Goal: Task Accomplishment & Management: Manage account settings

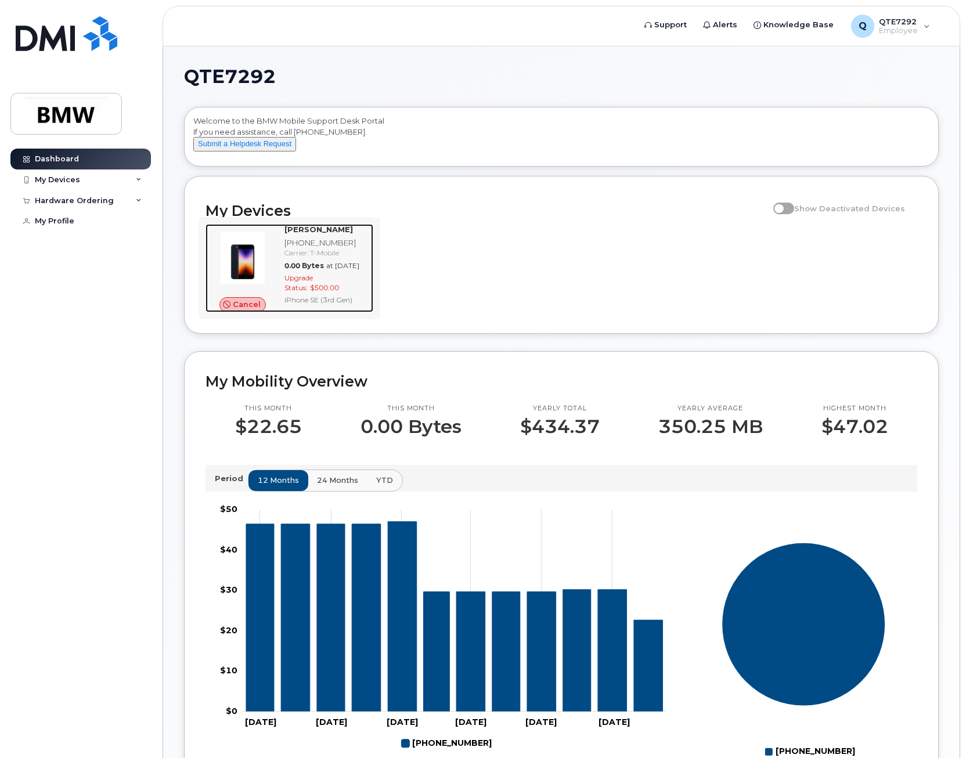
click at [303, 293] on div "Upgrade Status: $500.00" at bounding box center [327, 283] width 84 height 20
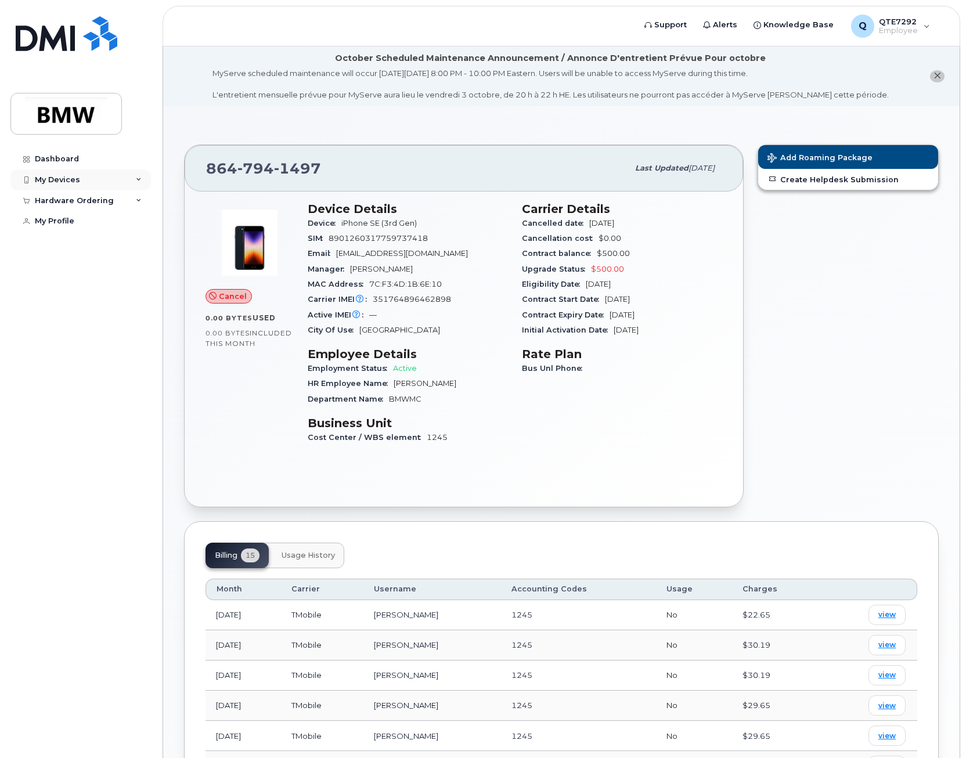
click at [131, 182] on div "My Devices" at bounding box center [80, 180] width 141 height 21
click at [57, 230] on img at bounding box center [52, 230] width 12 height 12
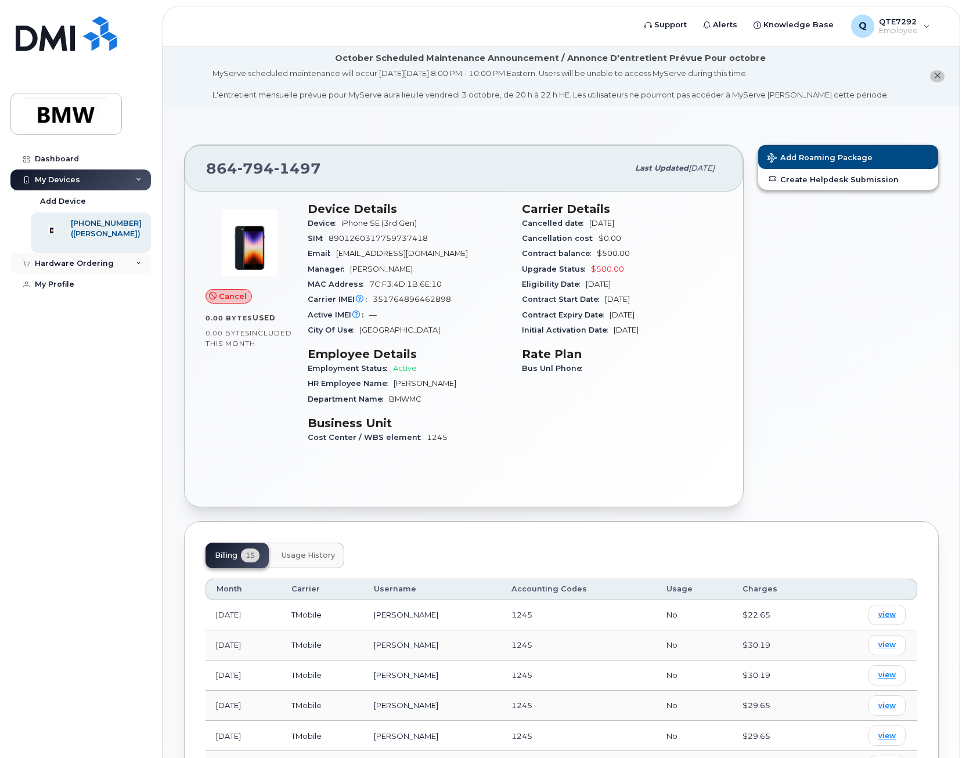
click at [100, 268] on div "Hardware Ordering" at bounding box center [74, 263] width 79 height 9
click at [75, 290] on div "My Orders" at bounding box center [61, 285] width 42 height 10
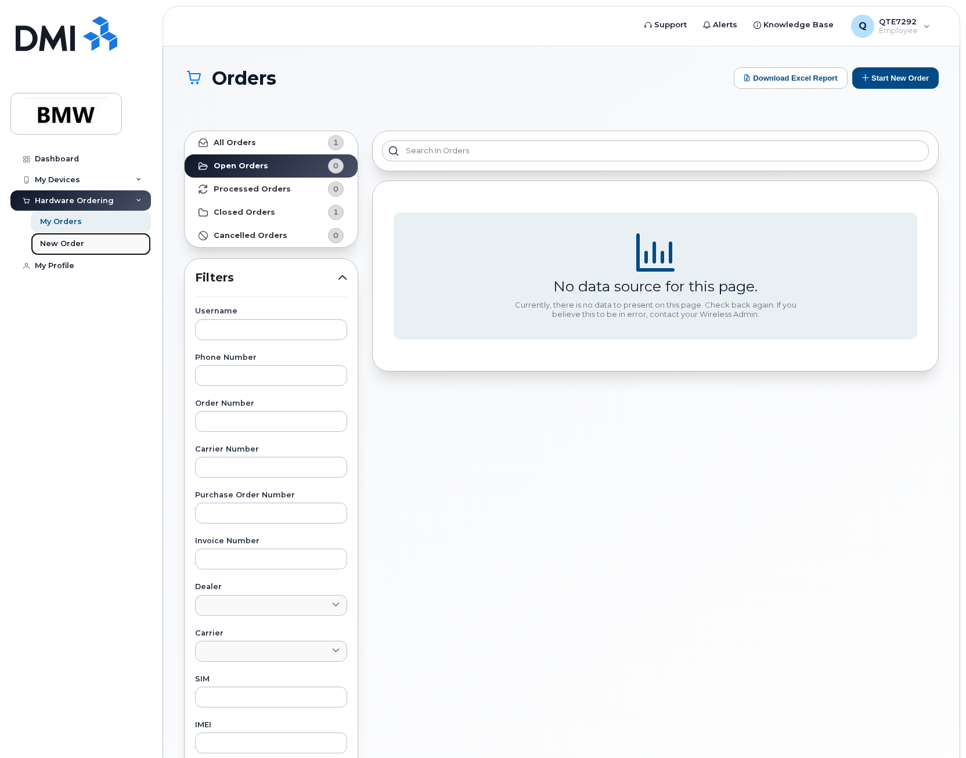
click at [85, 247] on link "New Order" at bounding box center [91, 244] width 120 height 22
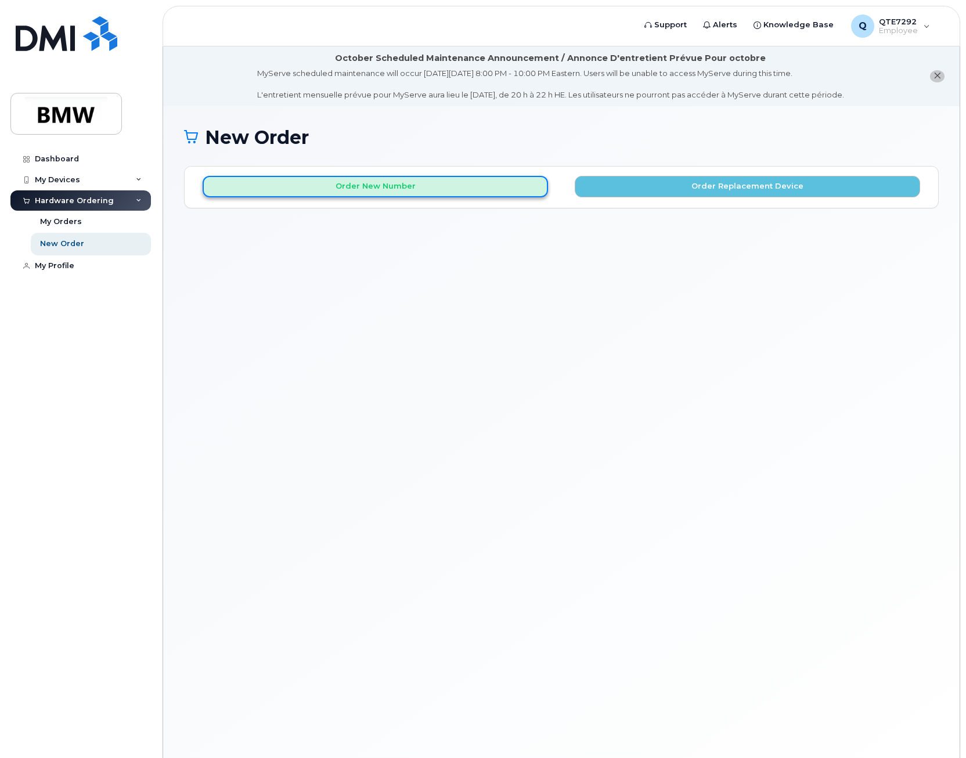
click at [315, 197] on button "Order New Number" at bounding box center [376, 186] width 346 height 21
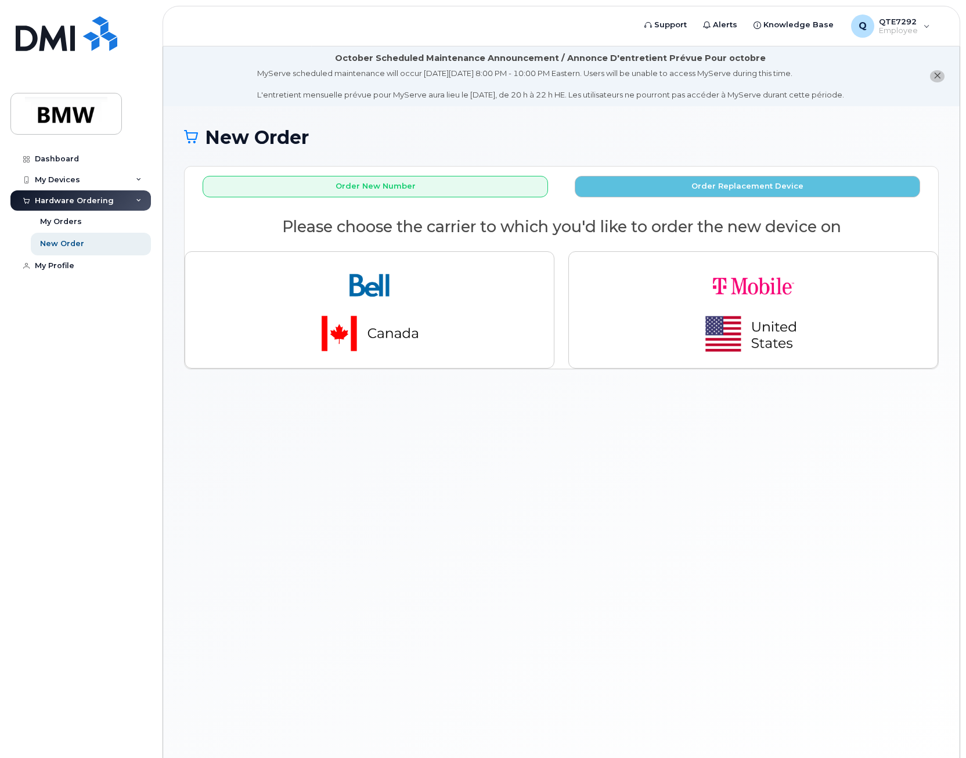
click at [182, 58] on li "October Scheduled Maintenance Announcement / Annonce D'entretient Prévue Pour o…" at bounding box center [561, 76] width 797 height 60
click at [85, 89] on div at bounding box center [66, 75] width 112 height 118
click at [78, 99] on img at bounding box center [65, 114] width 89 height 34
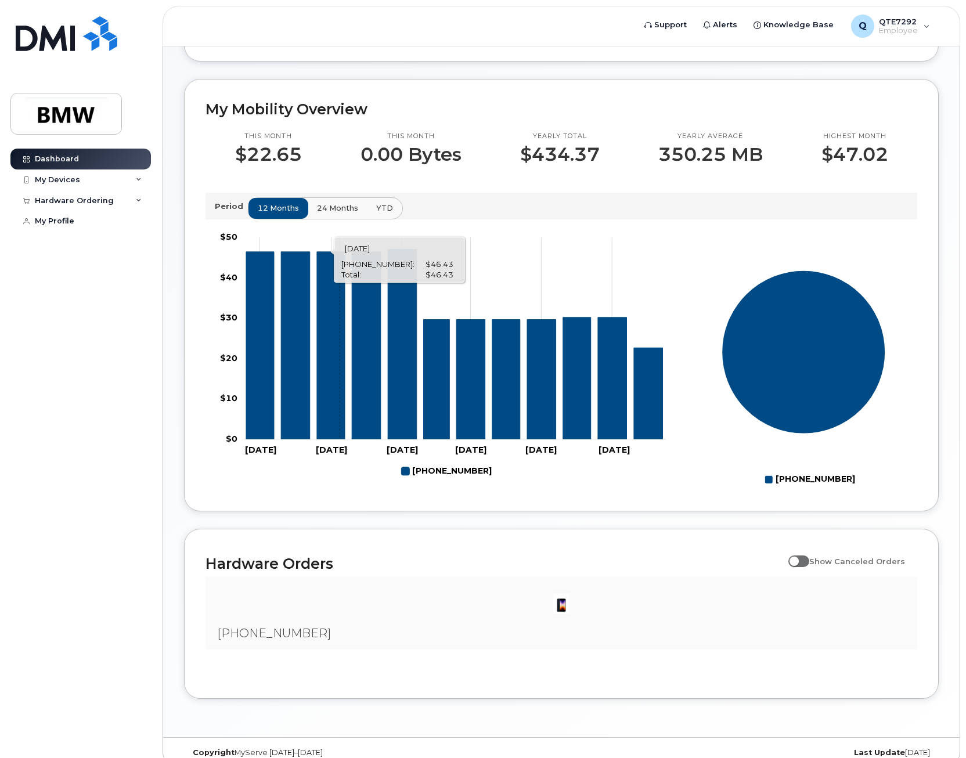
scroll to position [272, 0]
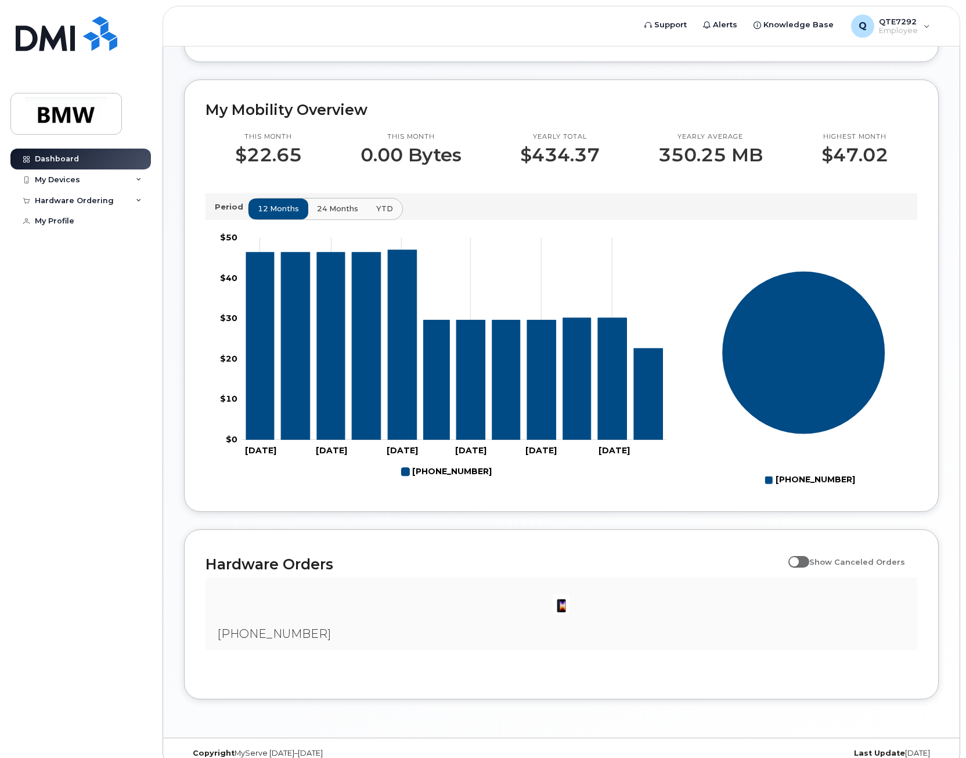
click at [565, 616] on img at bounding box center [561, 604] width 23 height 23
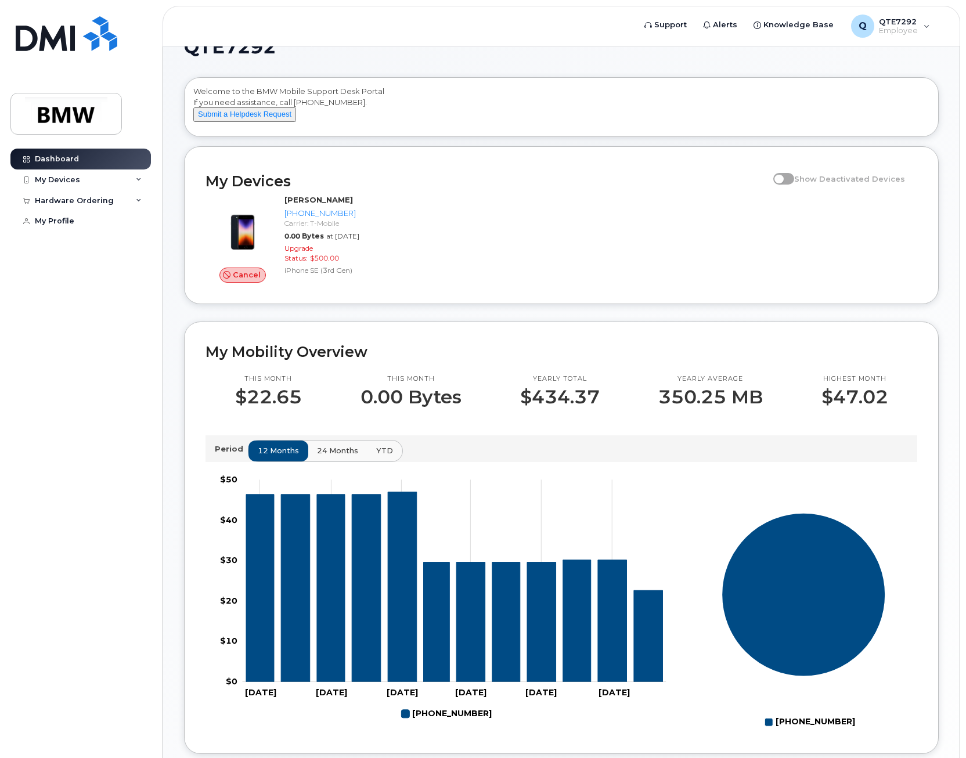
scroll to position [0, 0]
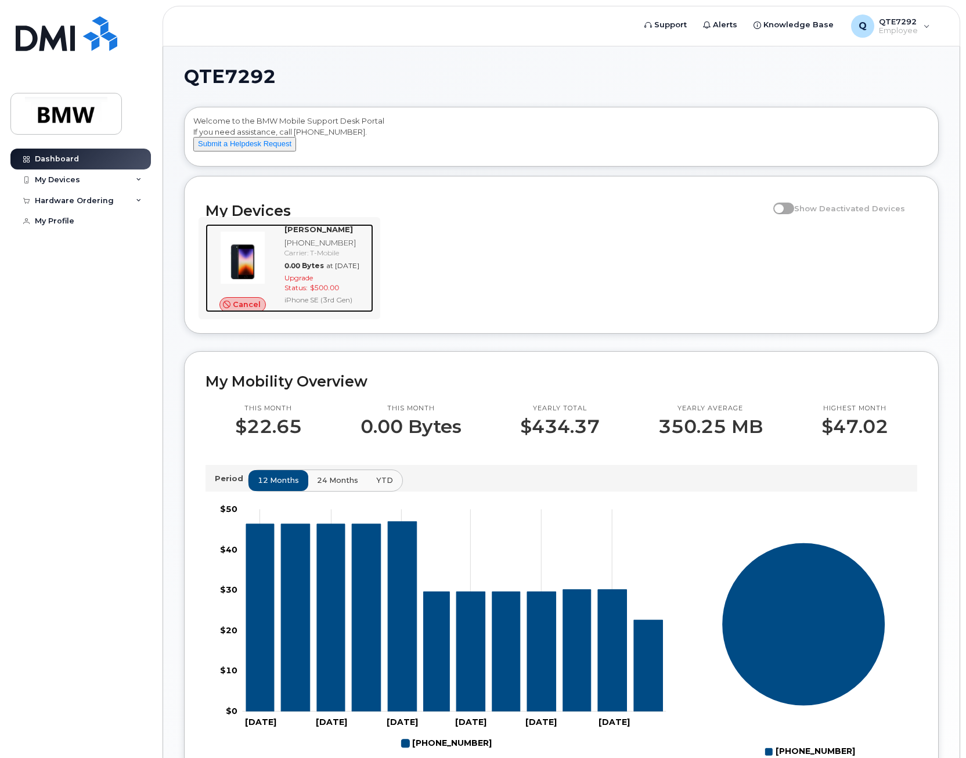
click at [296, 234] on strong "Khawaja Waheed" at bounding box center [319, 229] width 69 height 9
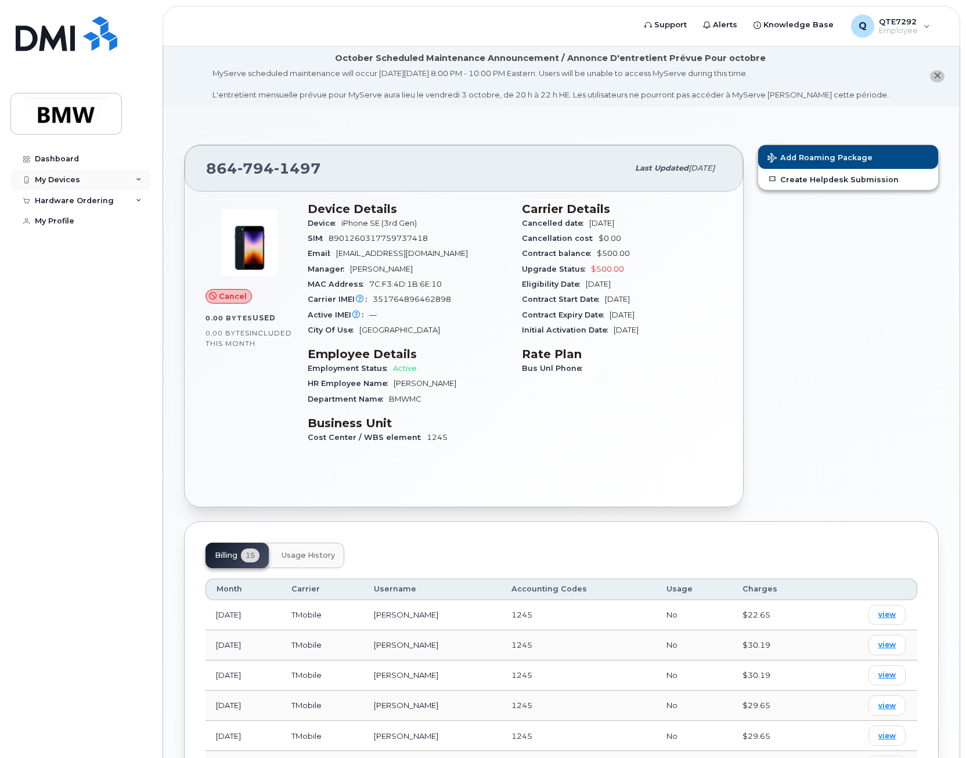
click at [136, 179] on icon at bounding box center [139, 180] width 6 height 6
click at [112, 224] on div "[PHONE_NUMBER]" at bounding box center [106, 223] width 71 height 10
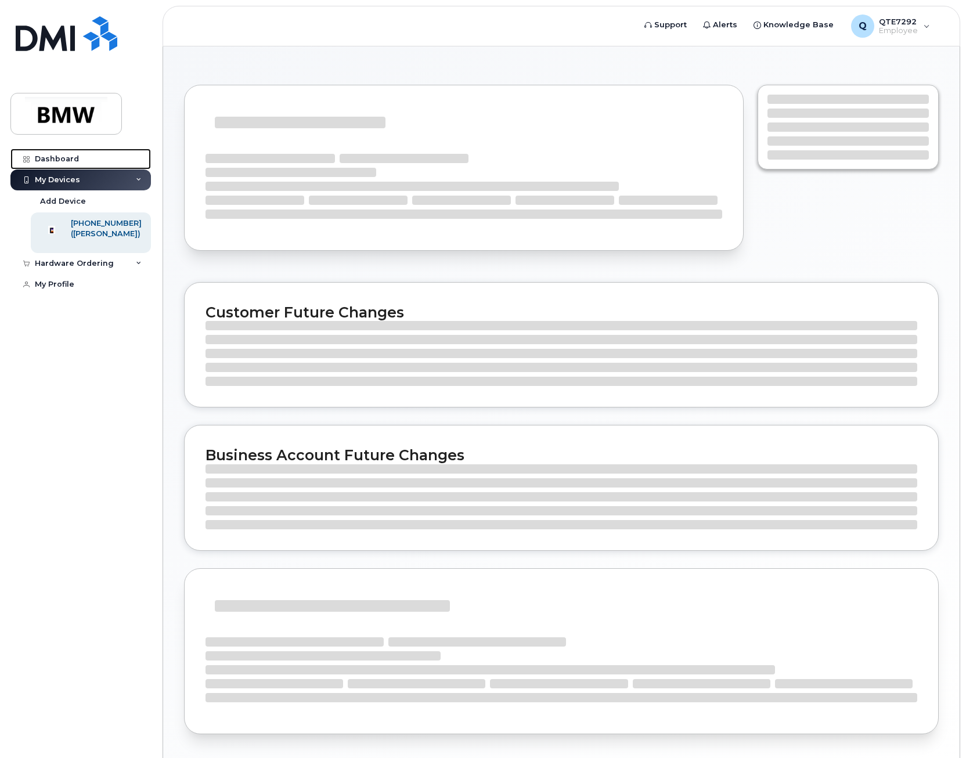
click at [96, 155] on link "Dashboard" at bounding box center [80, 159] width 141 height 21
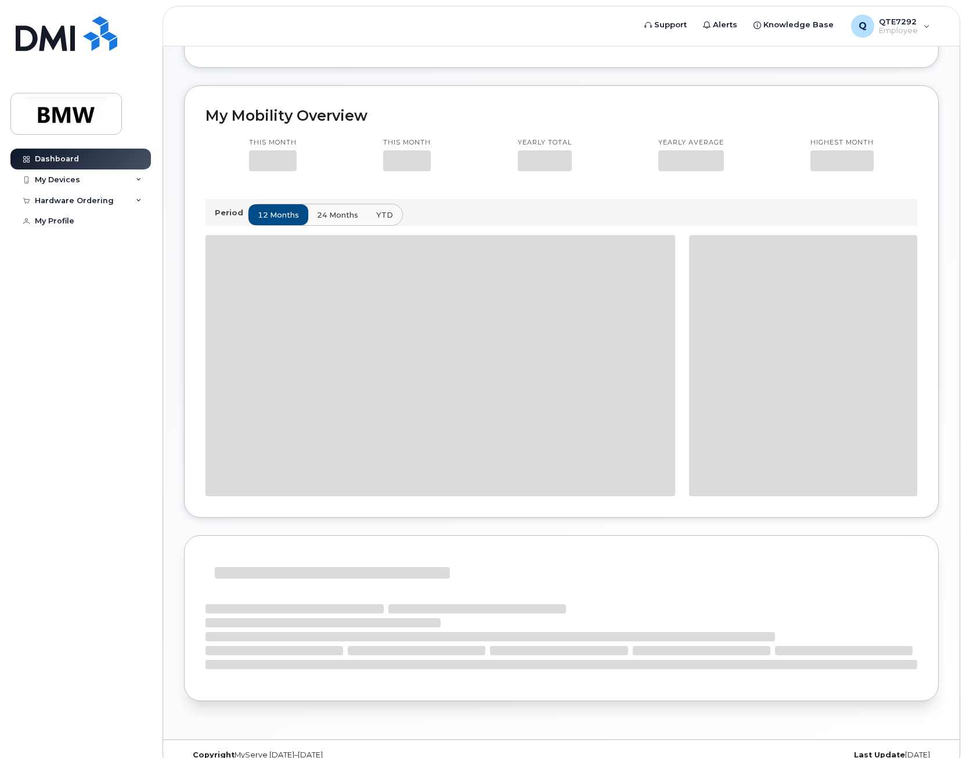
scroll to position [272, 0]
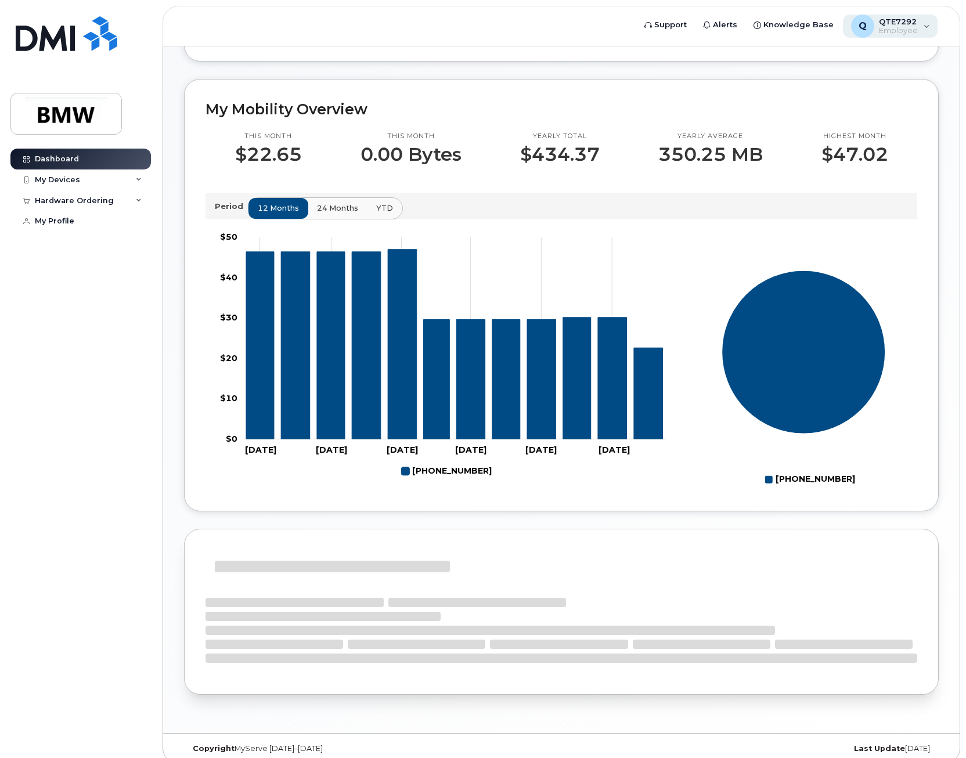
click at [928, 22] on div "Q QTE7292 Employee" at bounding box center [890, 26] width 95 height 23
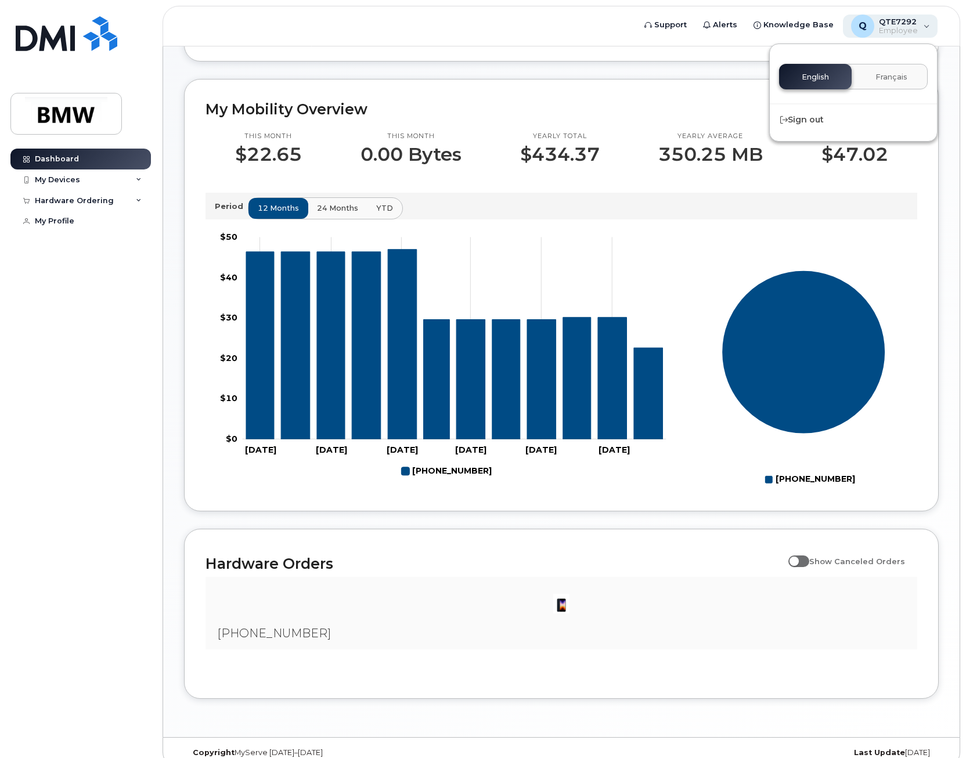
click at [928, 22] on div "Q QTE7292 Employee" at bounding box center [890, 26] width 95 height 23
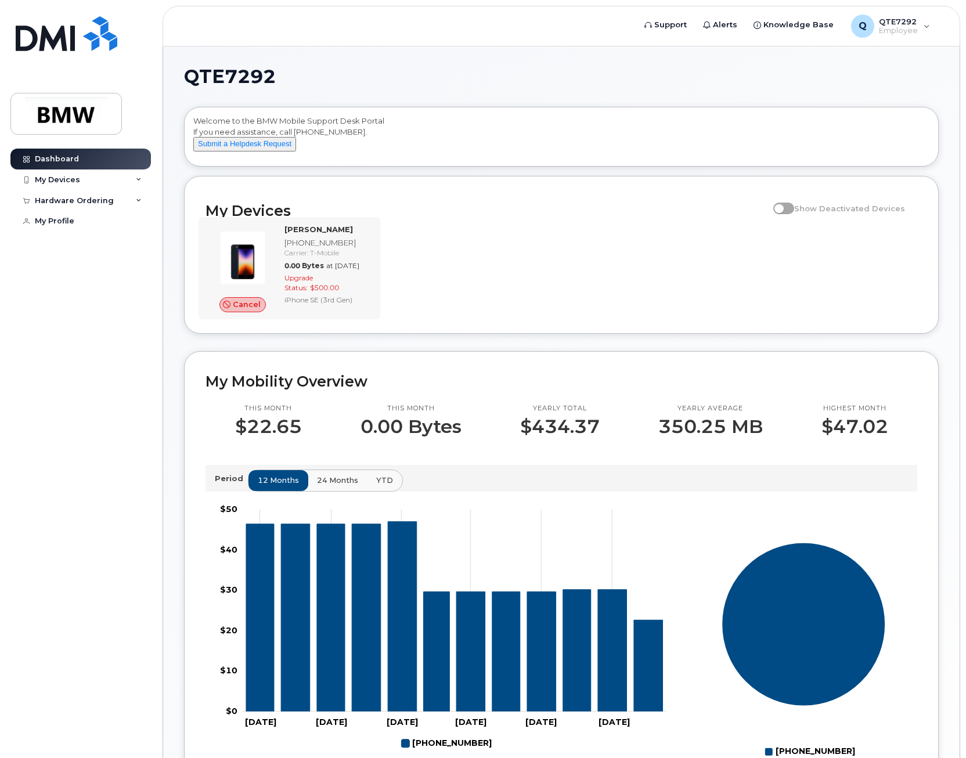
scroll to position [304, 0]
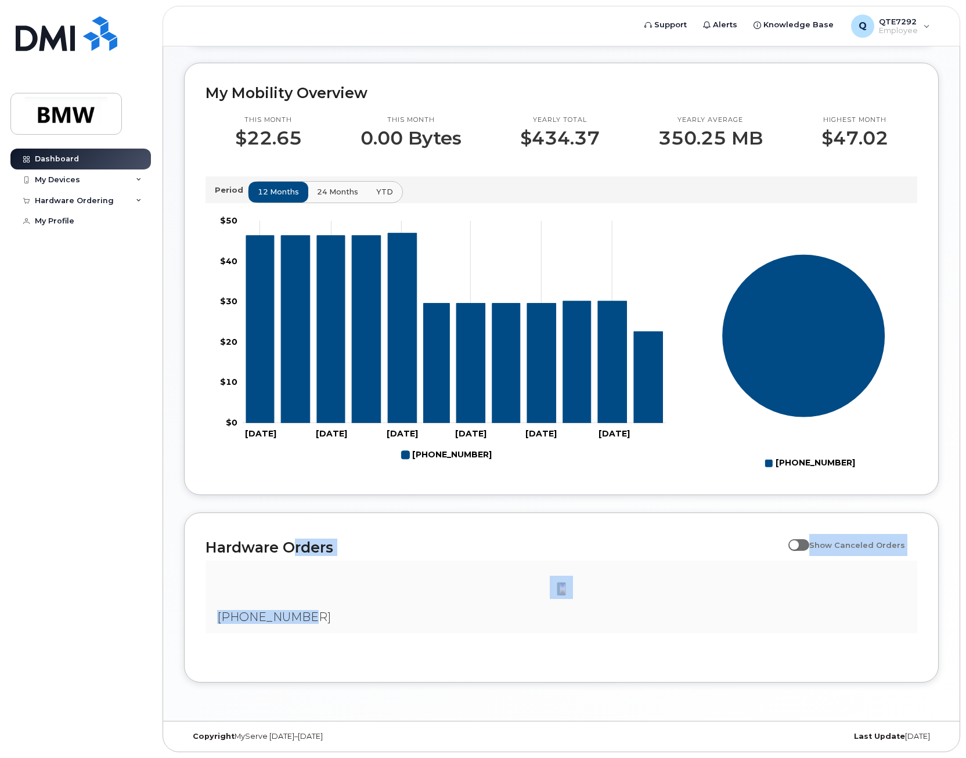
drag, startPoint x: 332, startPoint y: 632, endPoint x: 299, endPoint y: 545, distance: 93.9
click at [299, 545] on div "Hardware Orders Show Canceled Orders [PHONE_NUMBER] Showing 1 To 10 Of 40 Entri…" at bounding box center [561, 598] width 755 height 170
click at [299, 545] on h2 "Hardware Orders" at bounding box center [494, 547] width 577 height 17
click at [134, 174] on div "My Devices" at bounding box center [80, 180] width 141 height 21
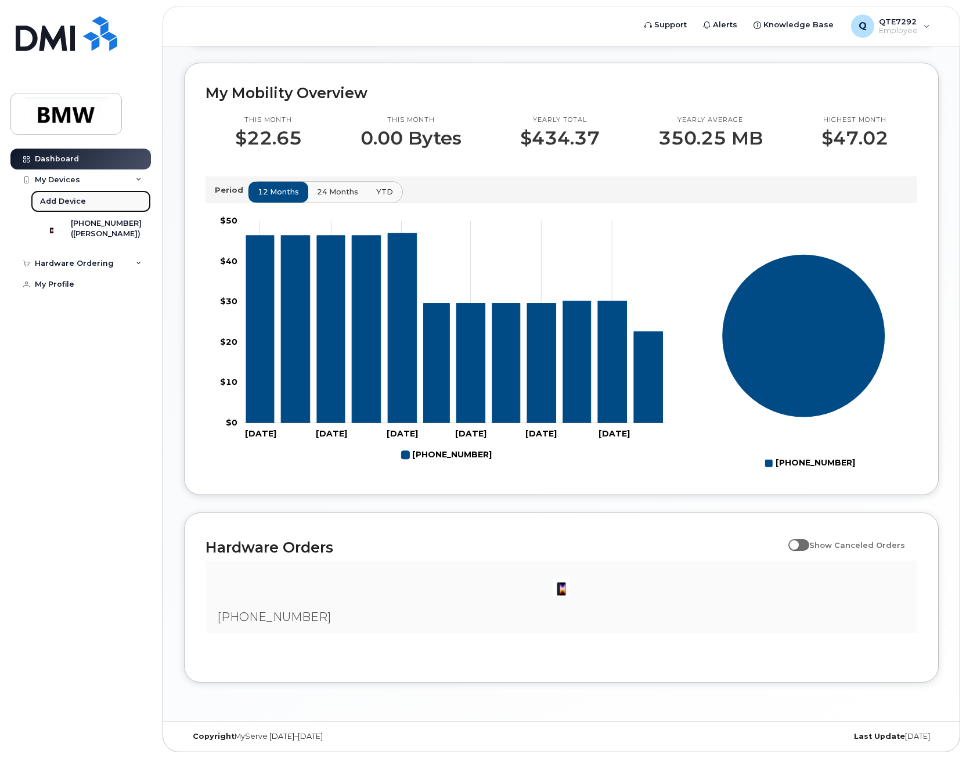
click at [82, 200] on div "Add Device" at bounding box center [63, 201] width 46 height 10
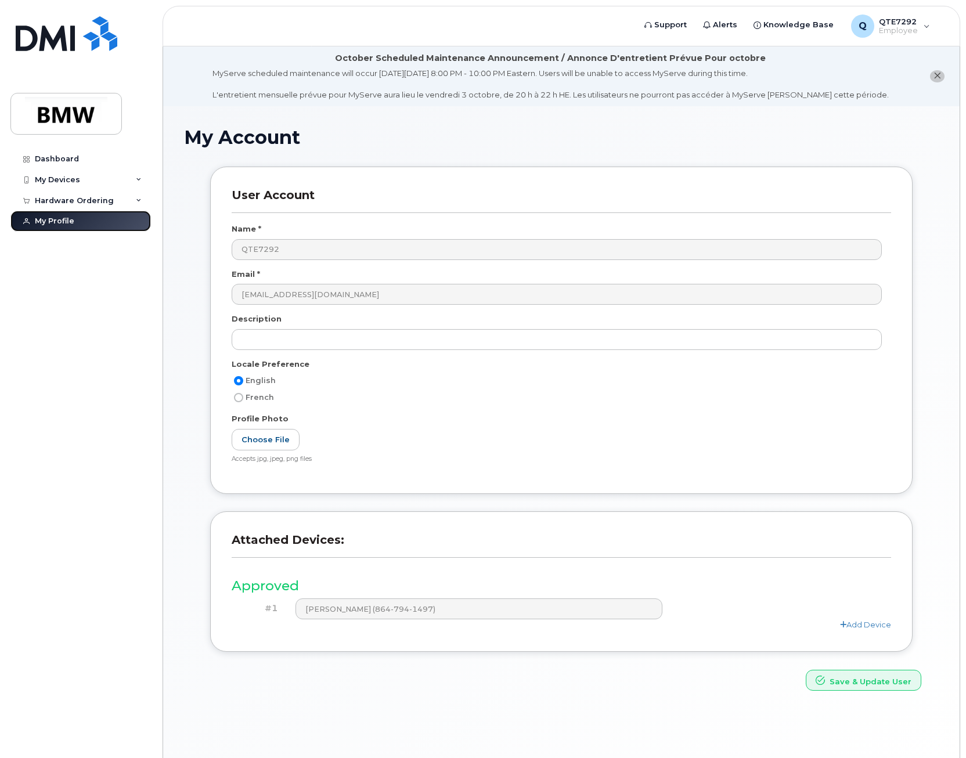
click at [86, 213] on link "My Profile" at bounding box center [80, 221] width 141 height 21
click at [86, 207] on div "Hardware Ordering" at bounding box center [80, 200] width 141 height 21
click at [56, 191] on div "Hardware Ordering" at bounding box center [80, 200] width 141 height 21
click at [73, 227] on div "My Orders" at bounding box center [61, 222] width 42 height 10
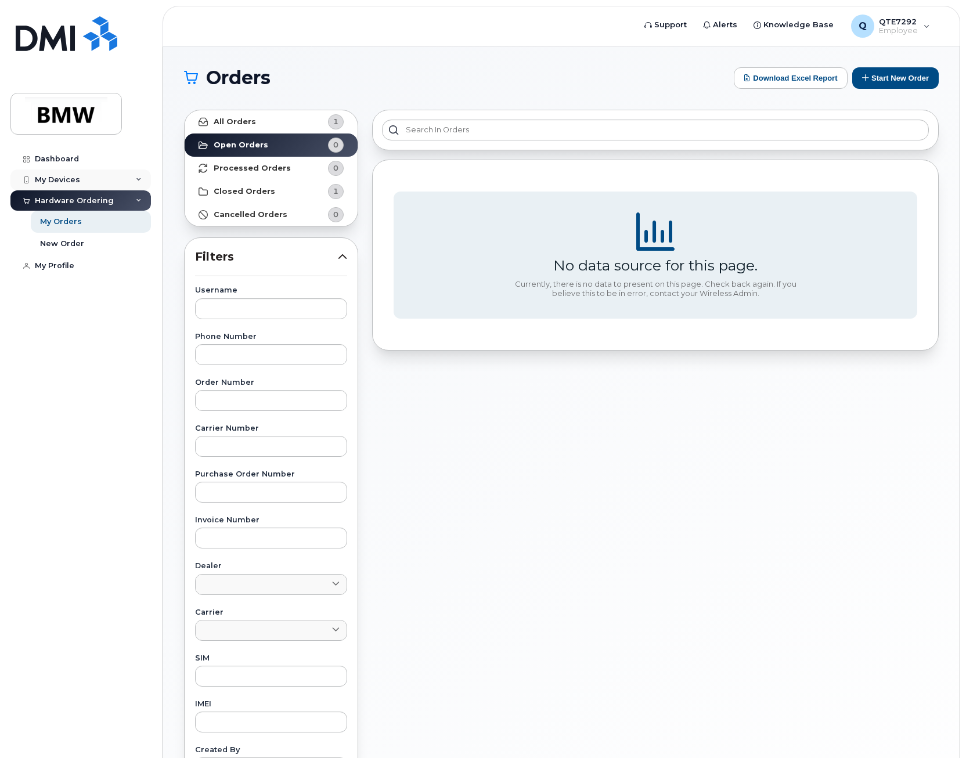
click at [49, 174] on div "My Devices" at bounding box center [80, 180] width 141 height 21
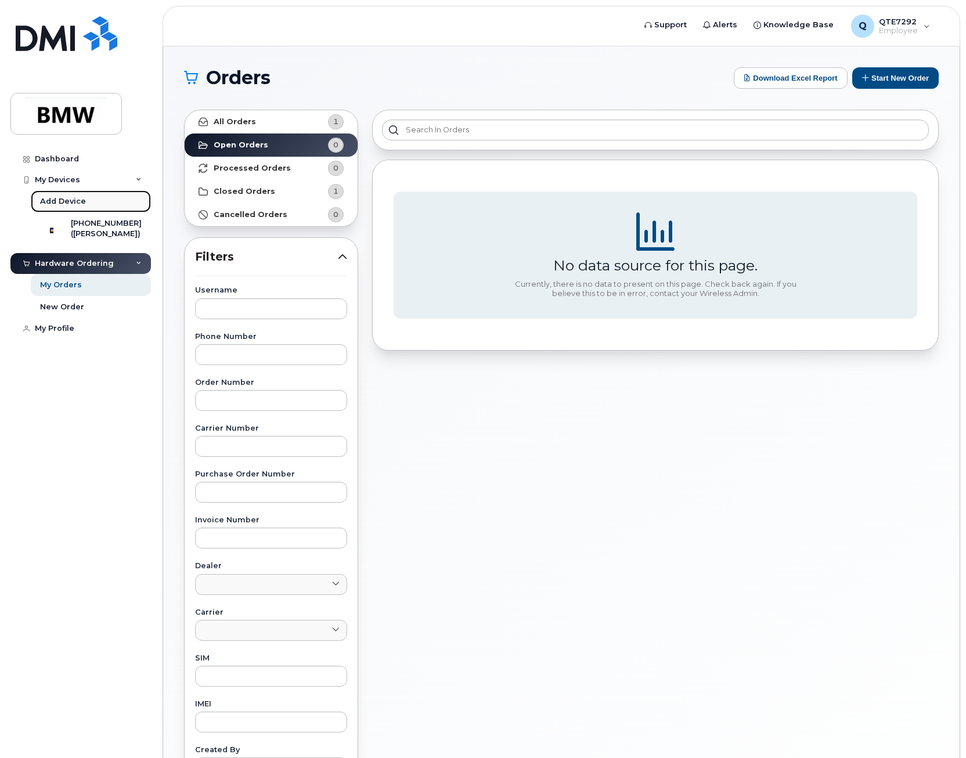
click at [98, 197] on link "Add Device" at bounding box center [91, 201] width 120 height 22
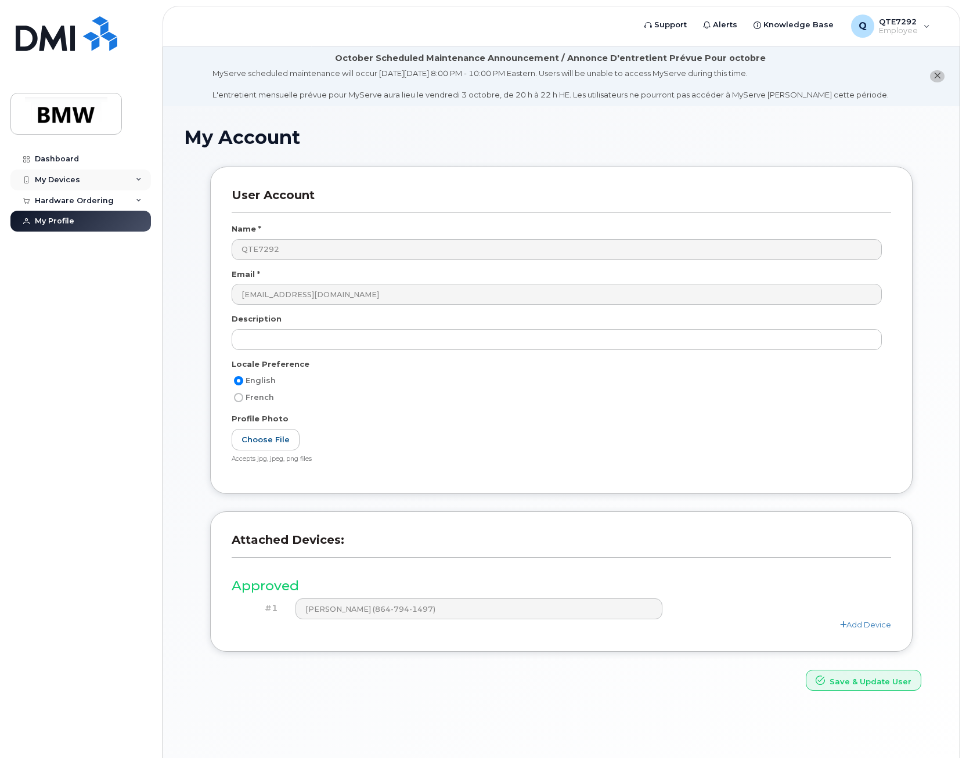
click at [81, 181] on div "My Devices" at bounding box center [80, 180] width 141 height 21
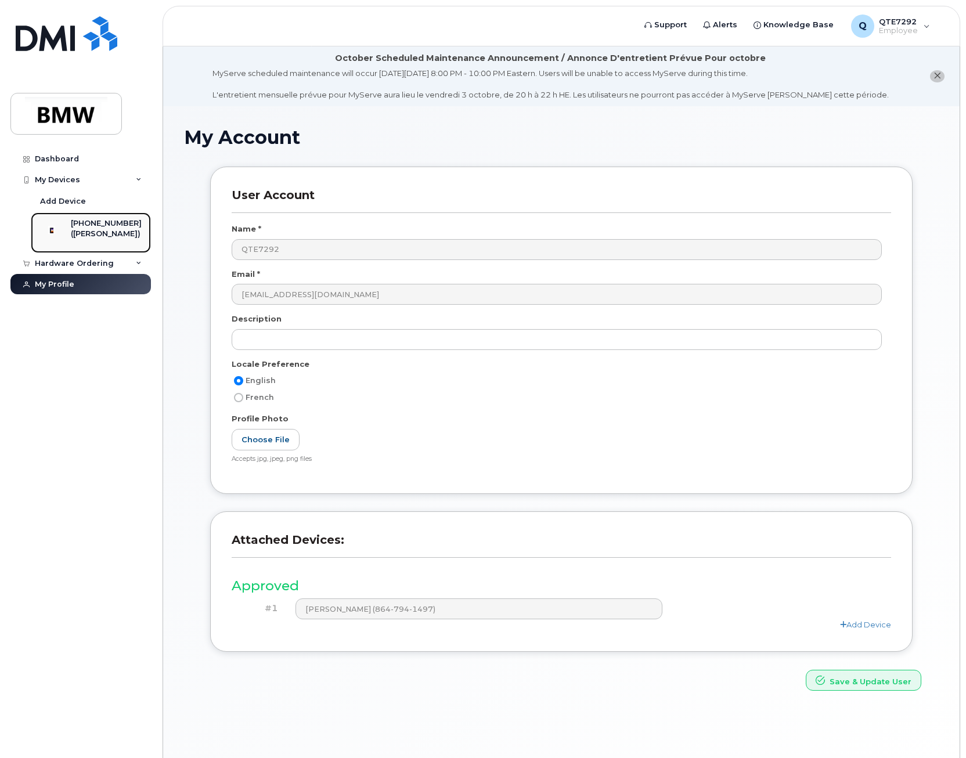
click at [77, 228] on div "[PHONE_NUMBER] ([PERSON_NAME])" at bounding box center [89, 232] width 105 height 29
